Goal: Task Accomplishment & Management: Complete application form

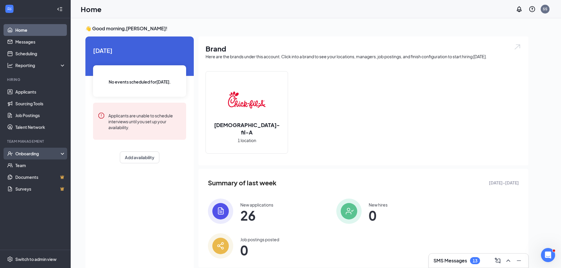
click at [29, 155] on div "Onboarding" at bounding box center [37, 154] width 45 height 6
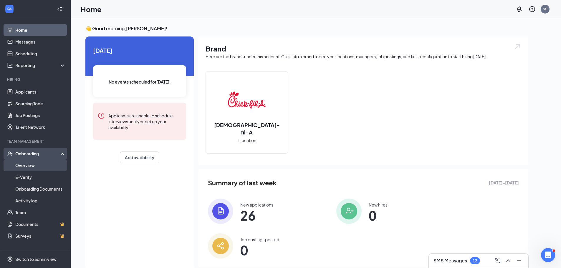
click at [28, 166] on link "Overview" at bounding box center [40, 166] width 50 height 12
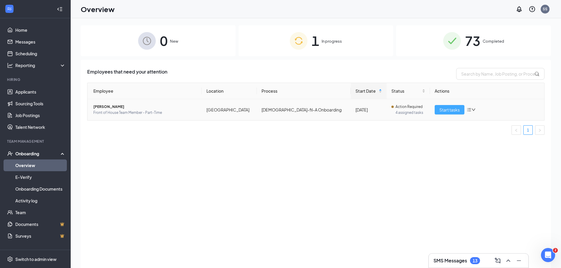
click at [444, 111] on span "Start tasks" at bounding box center [449, 110] width 20 height 6
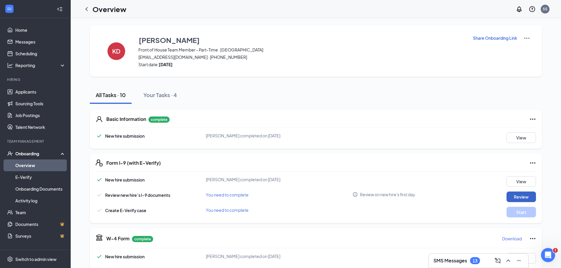
click at [523, 195] on button "Review" at bounding box center [521, 197] width 29 height 11
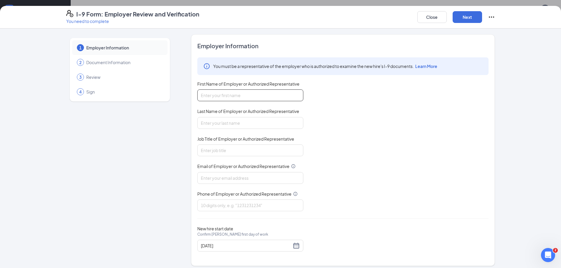
click at [221, 97] on input "First Name of Employer or Authorized Representative" at bounding box center [250, 96] width 106 height 12
type input "[PERSON_NAME]"
click at [211, 150] on input "Job Title of Employer or Authorized Representative" at bounding box center [250, 151] width 106 height 12
type input "Communication Director"
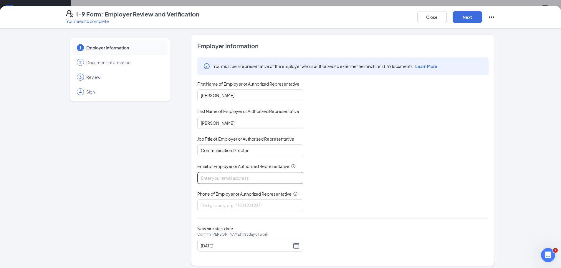
click at [214, 179] on input "Email of Employer or Authorized Representative" at bounding box center [250, 178] width 106 height 12
type input "[EMAIL_ADDRESS][DEMOGRAPHIC_DATA][DOMAIN_NAME]"
click at [210, 201] on input "Phone of Employer or Authorized Representative" at bounding box center [250, 206] width 106 height 12
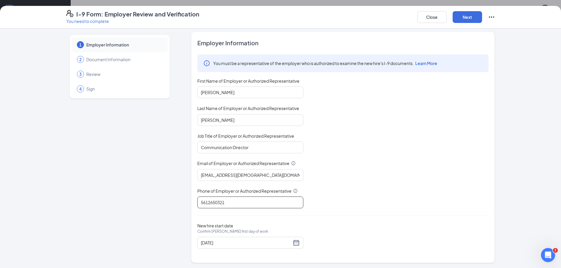
scroll to position [4, 0]
type input "5612650321"
click at [471, 18] on button "Next" at bounding box center [467, 17] width 29 height 12
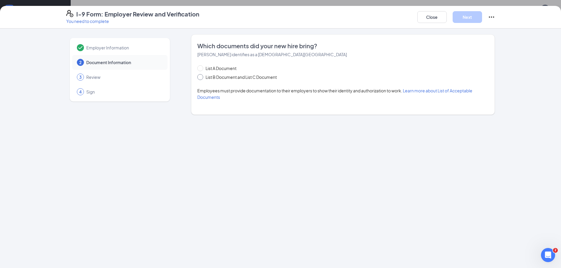
click at [202, 77] on span at bounding box center [200, 77] width 6 height 6
click at [201, 77] on input "List B Document and List C Document" at bounding box center [199, 76] width 4 height 4
radio input "true"
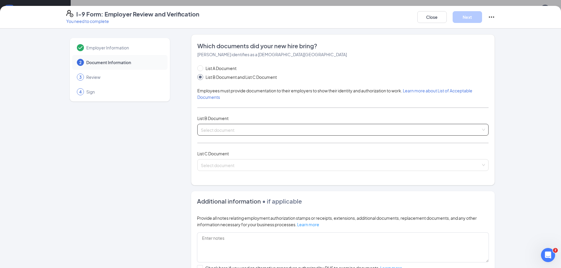
click at [209, 127] on input "search" at bounding box center [341, 128] width 280 height 9
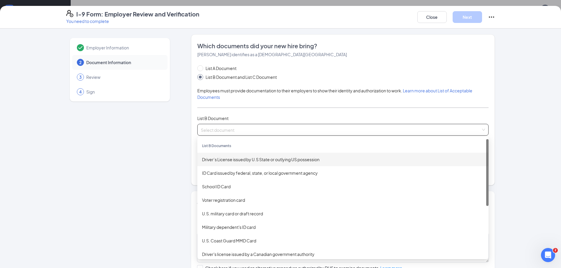
click at [224, 161] on div "Driver’s License issued by U.S State or outlying US possession" at bounding box center [343, 159] width 282 height 6
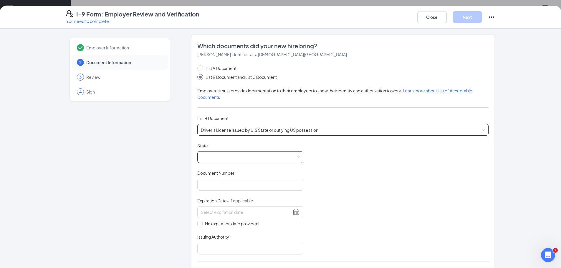
click at [224, 159] on span at bounding box center [250, 157] width 99 height 11
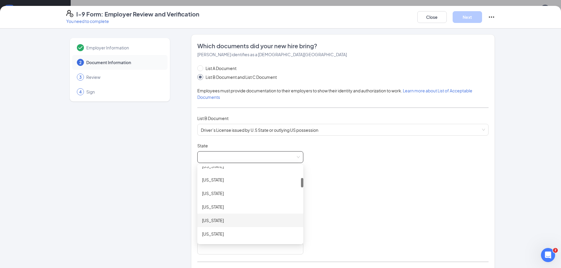
click at [215, 219] on div "[US_STATE]" at bounding box center [250, 220] width 97 height 6
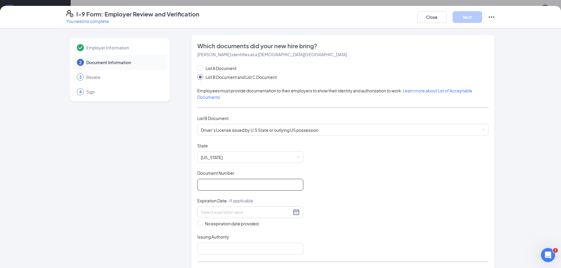
click at [219, 186] on input "Document Number" at bounding box center [250, 185] width 106 height 12
type input "D200510038670"
click at [217, 212] on input at bounding box center [246, 212] width 91 height 6
click at [266, 247] on div "7" at bounding box center [267, 247] width 7 height 7
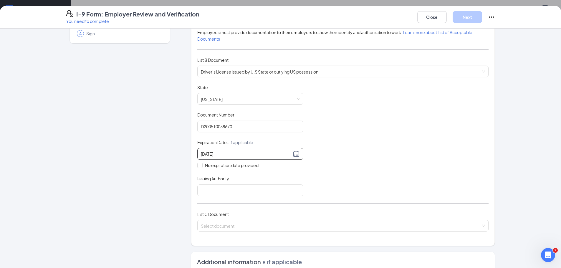
scroll to position [59, 0]
type input "[DATE]"
click at [230, 188] on input "Issuing Authority" at bounding box center [250, 190] width 106 height 12
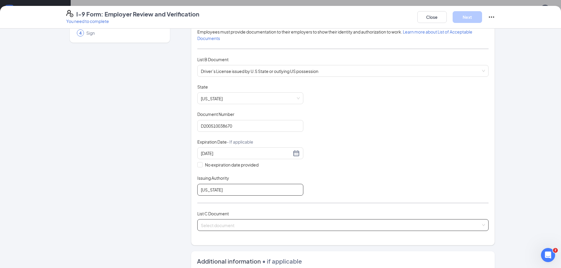
type input "[US_STATE]"
click at [223, 227] on input "search" at bounding box center [341, 224] width 280 height 9
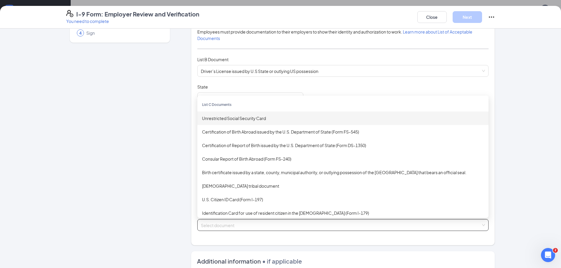
click at [221, 121] on div "Unrestricted Social Security Card" at bounding box center [343, 118] width 282 height 6
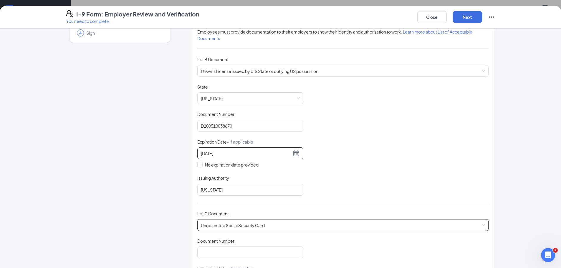
scroll to position [147, 0]
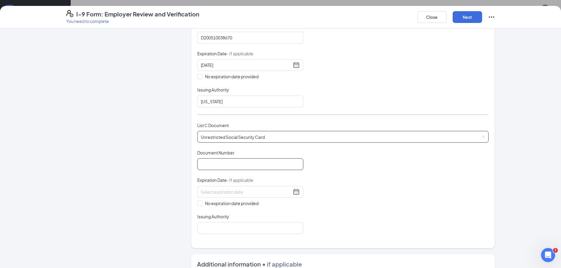
click at [232, 165] on input "Document Number" at bounding box center [250, 164] width 106 height 12
type input "771248106"
click at [197, 204] on input "No expiration date provided" at bounding box center [199, 203] width 4 height 4
checkbox input "true"
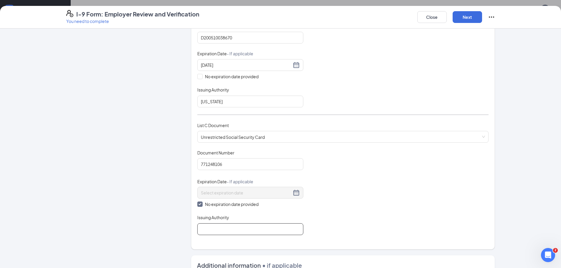
click at [208, 234] on input "Issuing Authority" at bounding box center [250, 230] width 106 height 12
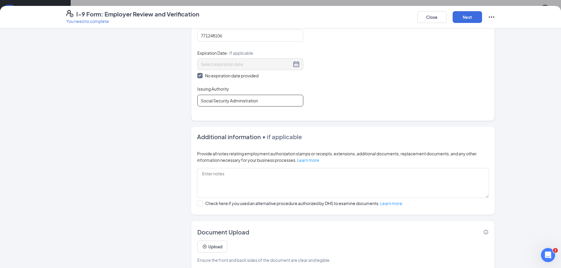
scroll to position [285, 0]
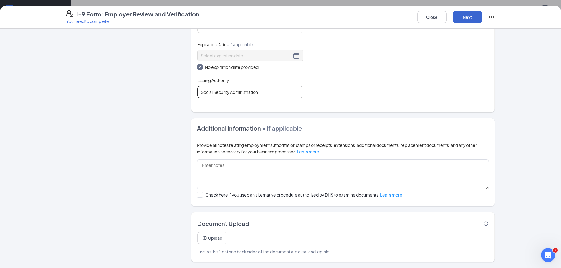
type input "Social Security Administration"
click at [461, 18] on button "Next" at bounding box center [467, 17] width 29 height 12
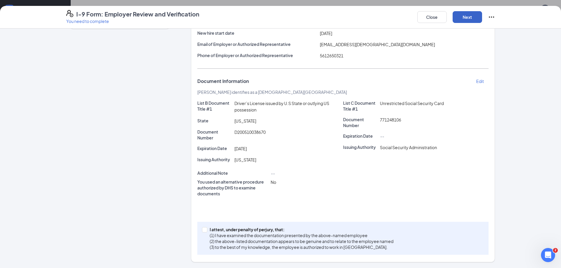
scroll to position [73, 0]
click at [207, 229] on span "I attest, under penalty of [PERSON_NAME], that: (1) I have examined the documen…" at bounding box center [301, 239] width 188 height 24
click at [205, 229] on input "I attest, under penalty of [PERSON_NAME], that: (1) I have examined the documen…" at bounding box center [204, 229] width 4 height 4
checkbox input "true"
click at [465, 18] on button "Next" at bounding box center [467, 17] width 29 height 12
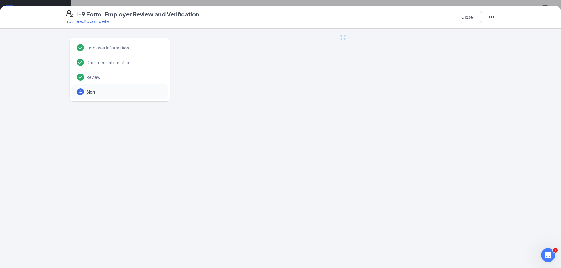
scroll to position [0, 0]
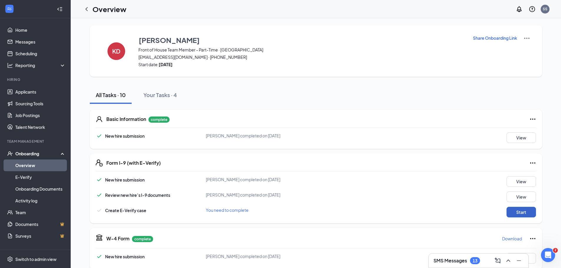
click at [521, 214] on button "Start" at bounding box center [521, 212] width 29 height 11
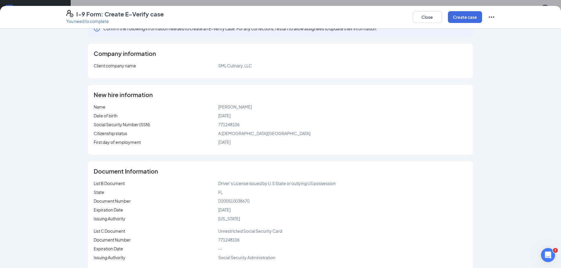
scroll to position [23, 0]
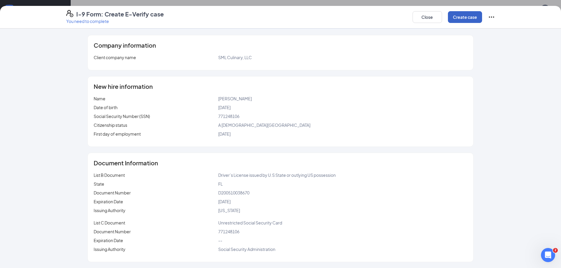
click at [471, 21] on button "Create case" at bounding box center [465, 17] width 34 height 12
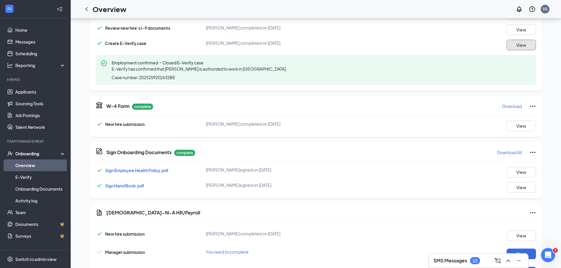
scroll to position [197, 0]
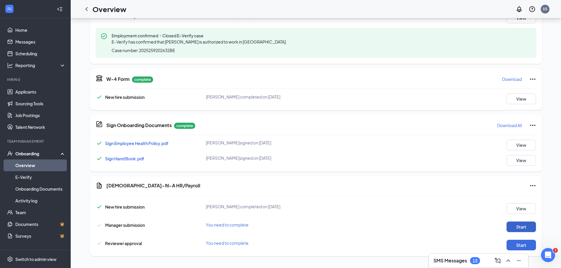
click at [529, 225] on button "Start" at bounding box center [521, 227] width 29 height 11
click at [527, 245] on button "Start" at bounding box center [521, 245] width 29 height 11
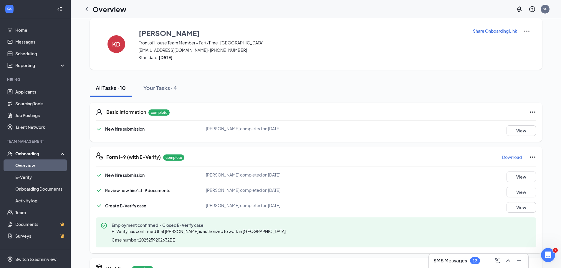
scroll to position [0, 0]
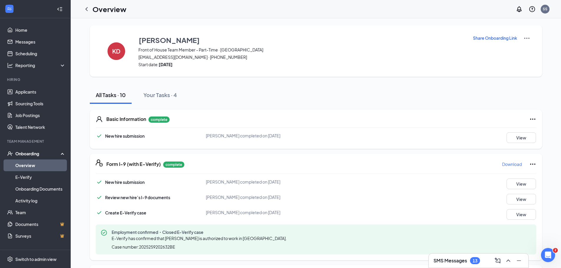
click at [26, 162] on link "Overview" at bounding box center [40, 166] width 50 height 12
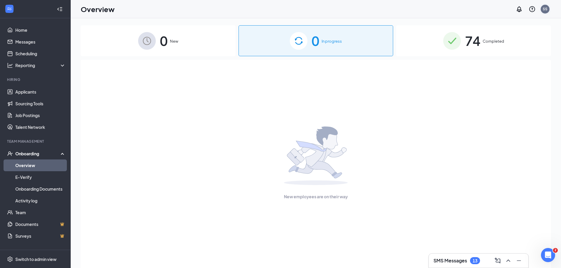
click at [545, 8] on div "SS" at bounding box center [545, 8] width 5 height 5
click at [498, 91] on div "Log out" at bounding box center [516, 90] width 64 height 6
